Goal: Information Seeking & Learning: Learn about a topic

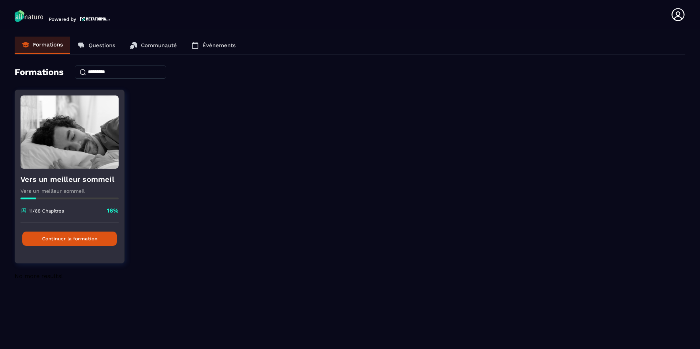
click at [82, 240] on button "Continuer la formation" at bounding box center [69, 239] width 94 height 14
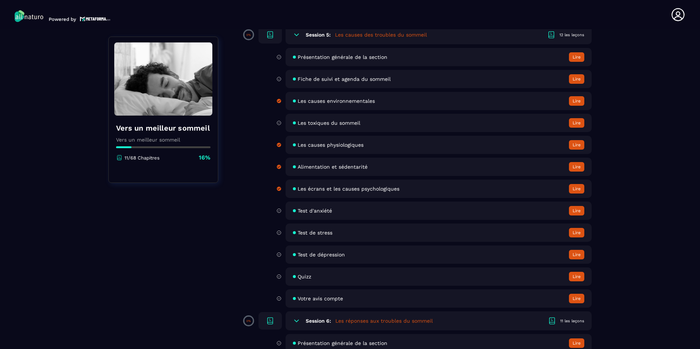
scroll to position [696, 0]
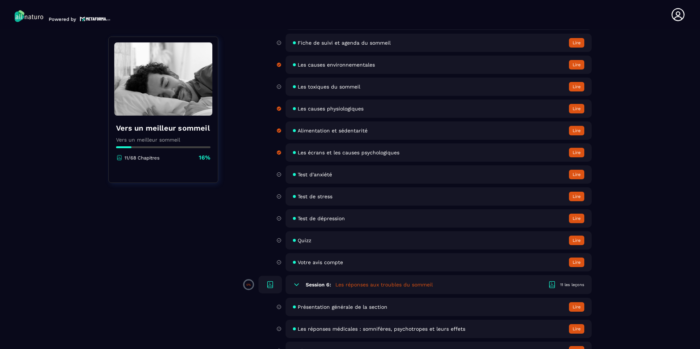
click at [317, 242] on div "Quizz Lire" at bounding box center [439, 240] width 306 height 18
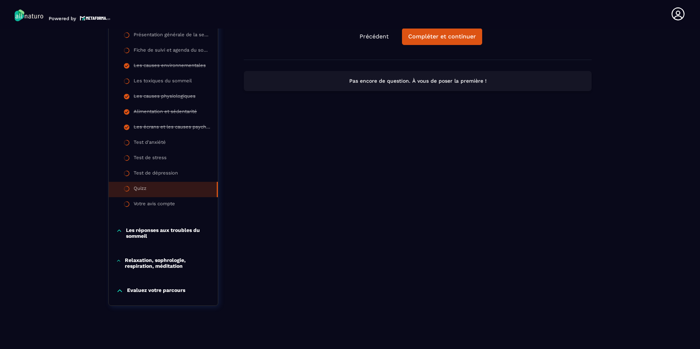
scroll to position [342, 0]
click at [181, 233] on p "Les réponses aux troubles du sommeil" at bounding box center [168, 233] width 85 height 12
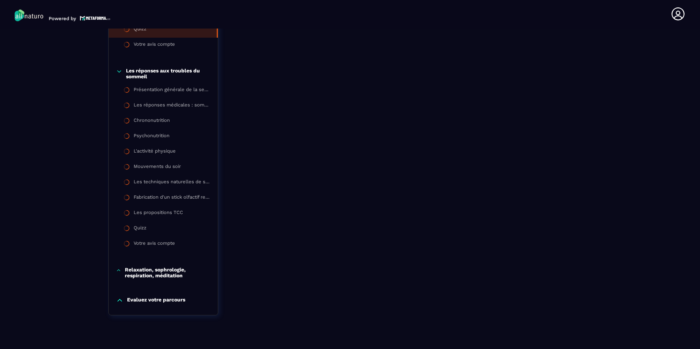
scroll to position [511, 0]
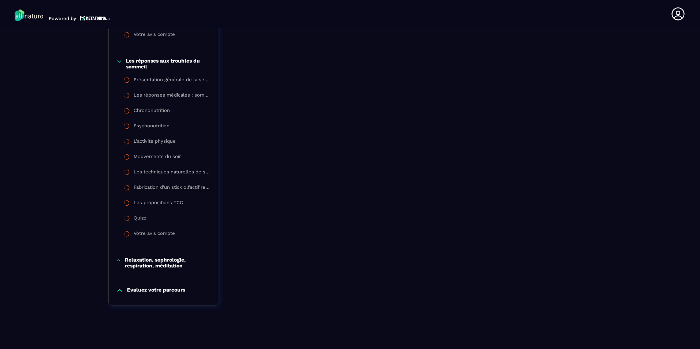
click at [178, 264] on p "Relaxation, sophrologie, respiration, méditation" at bounding box center [168, 263] width 86 height 12
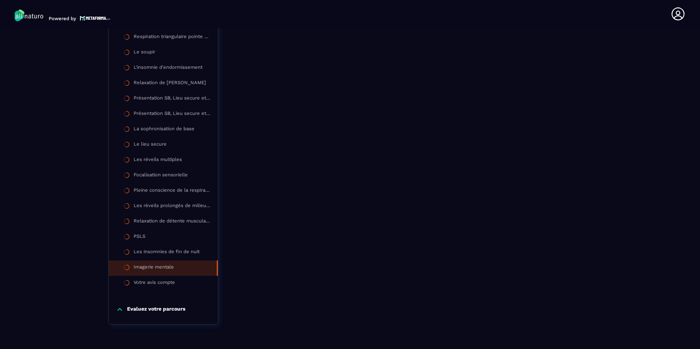
scroll to position [841, 0]
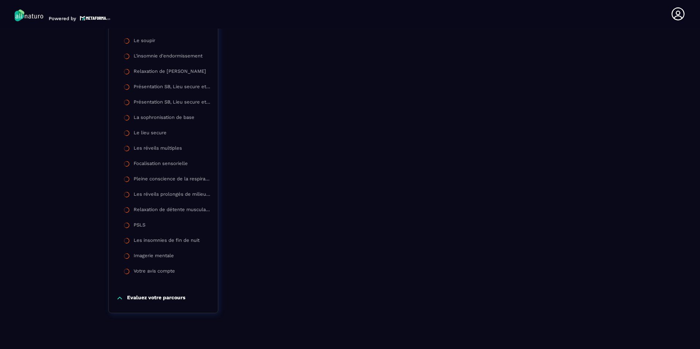
click at [178, 300] on p "Evaluez votre parcours" at bounding box center [156, 298] width 58 height 7
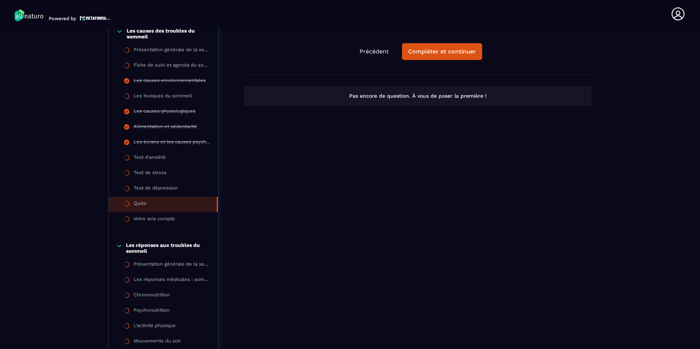
scroll to position [352, 0]
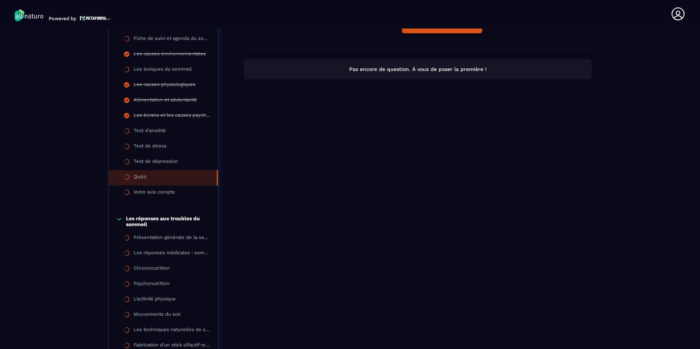
click at [189, 220] on p "Les réponses aux troubles du sommeil" at bounding box center [168, 222] width 85 height 12
click at [186, 218] on p "Les réponses aux troubles du sommeil" at bounding box center [168, 222] width 85 height 12
click at [181, 237] on div "Présentation générale de la section" at bounding box center [172, 239] width 76 height 8
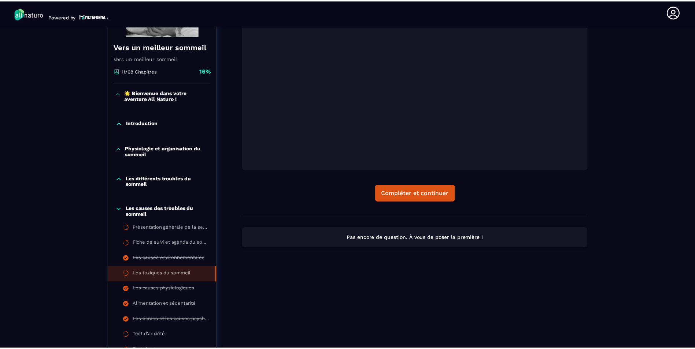
scroll to position [149, 0]
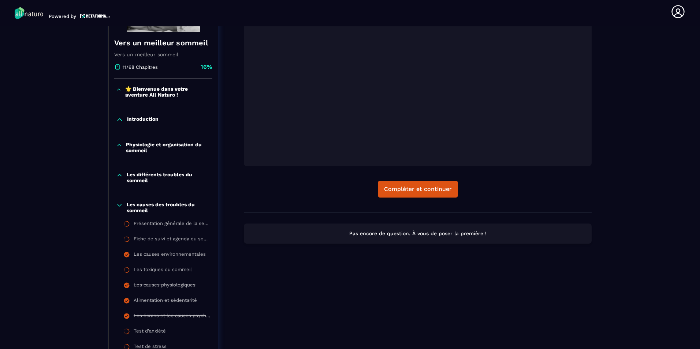
click at [174, 176] on p "Les différents troubles du sommeil" at bounding box center [169, 178] width 84 height 12
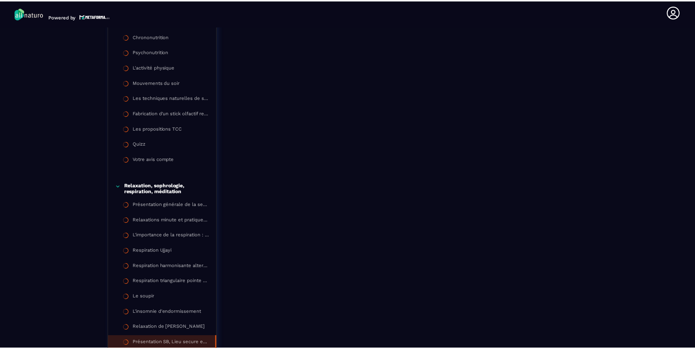
scroll to position [585, 0]
